Goal: Navigation & Orientation: Go to known website

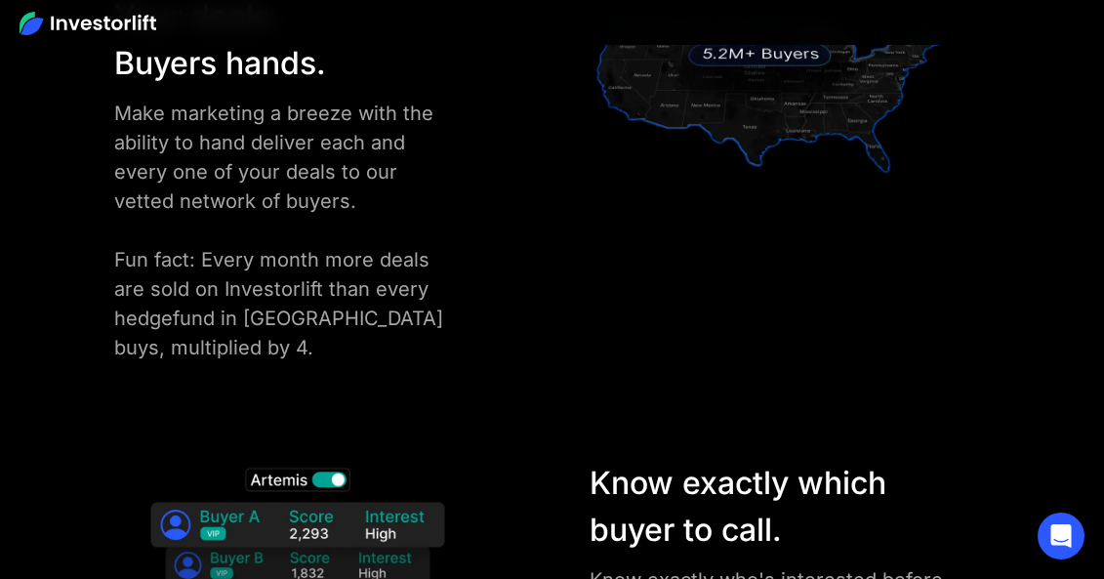
scroll to position [2830, 0]
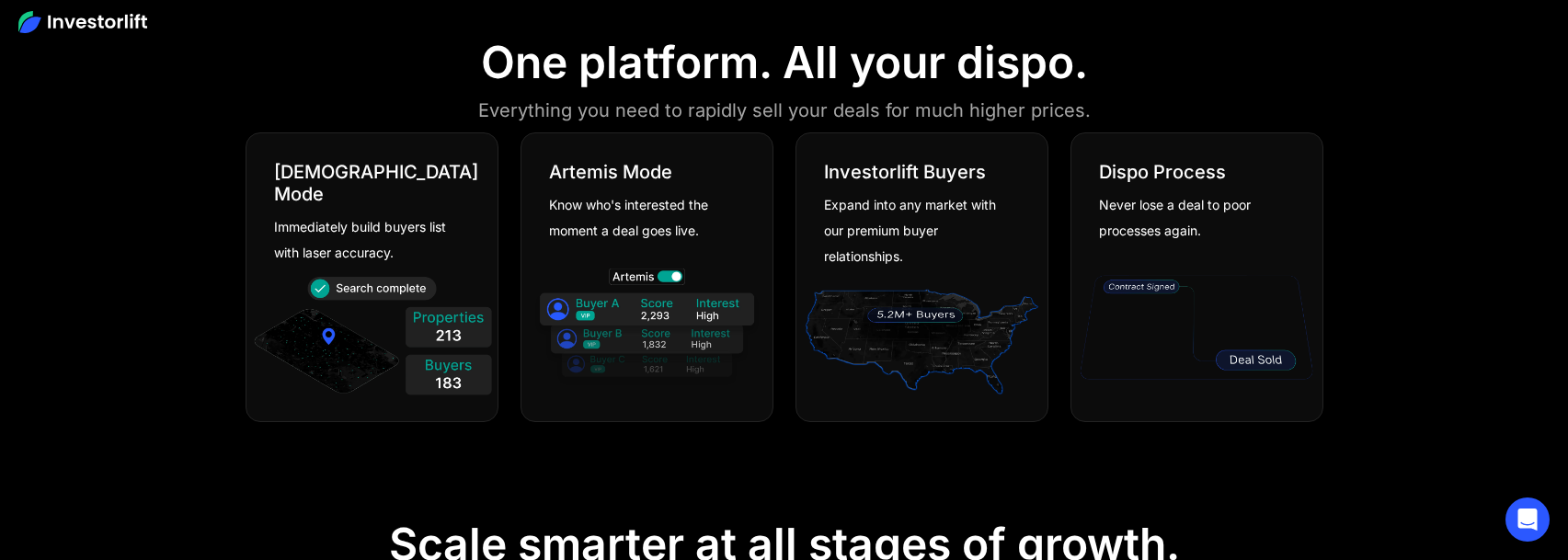
scroll to position [1196, 0]
